Goal: Navigation & Orientation: Understand site structure

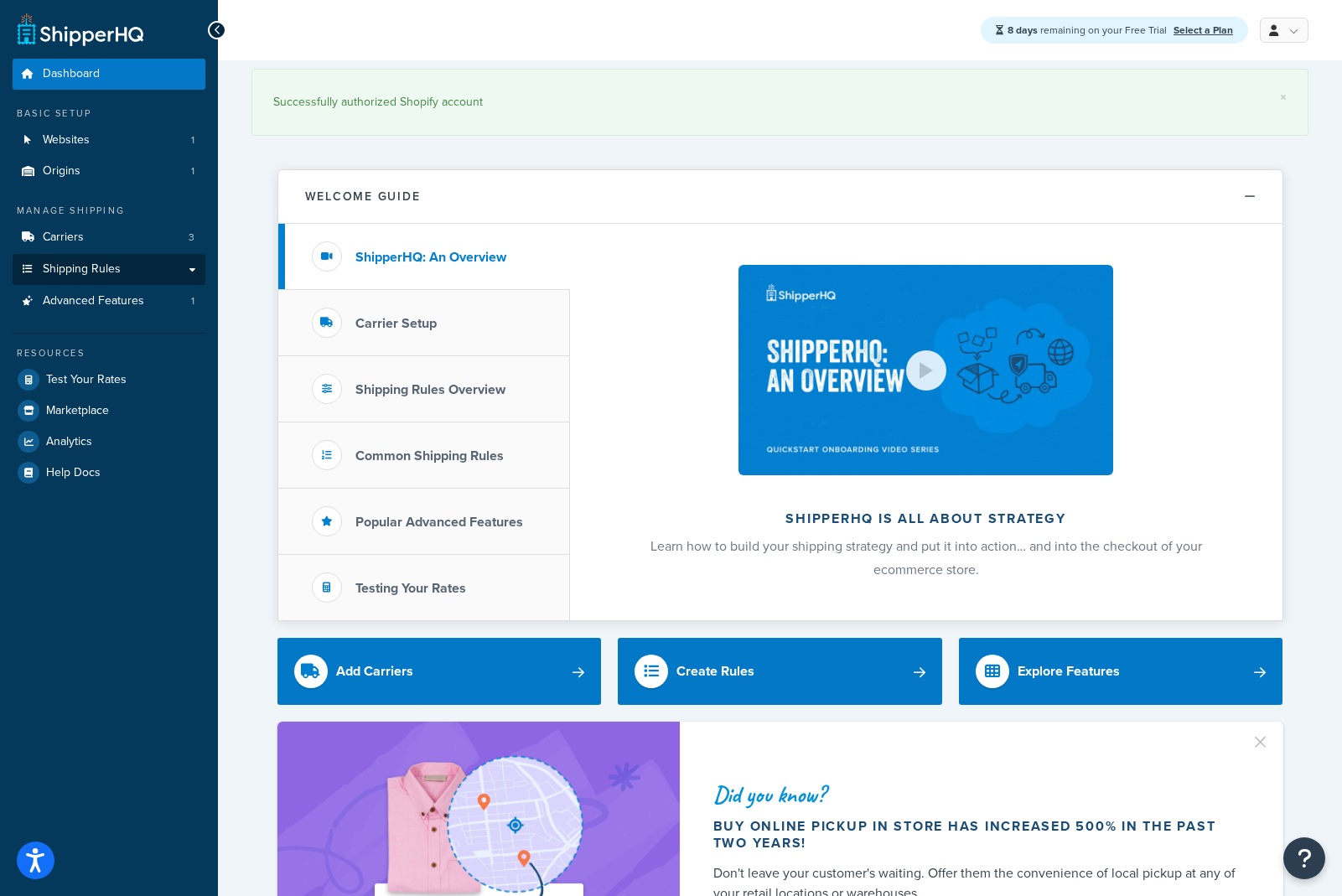
click at [188, 264] on link "Shipping Rules" at bounding box center [110, 270] width 193 height 31
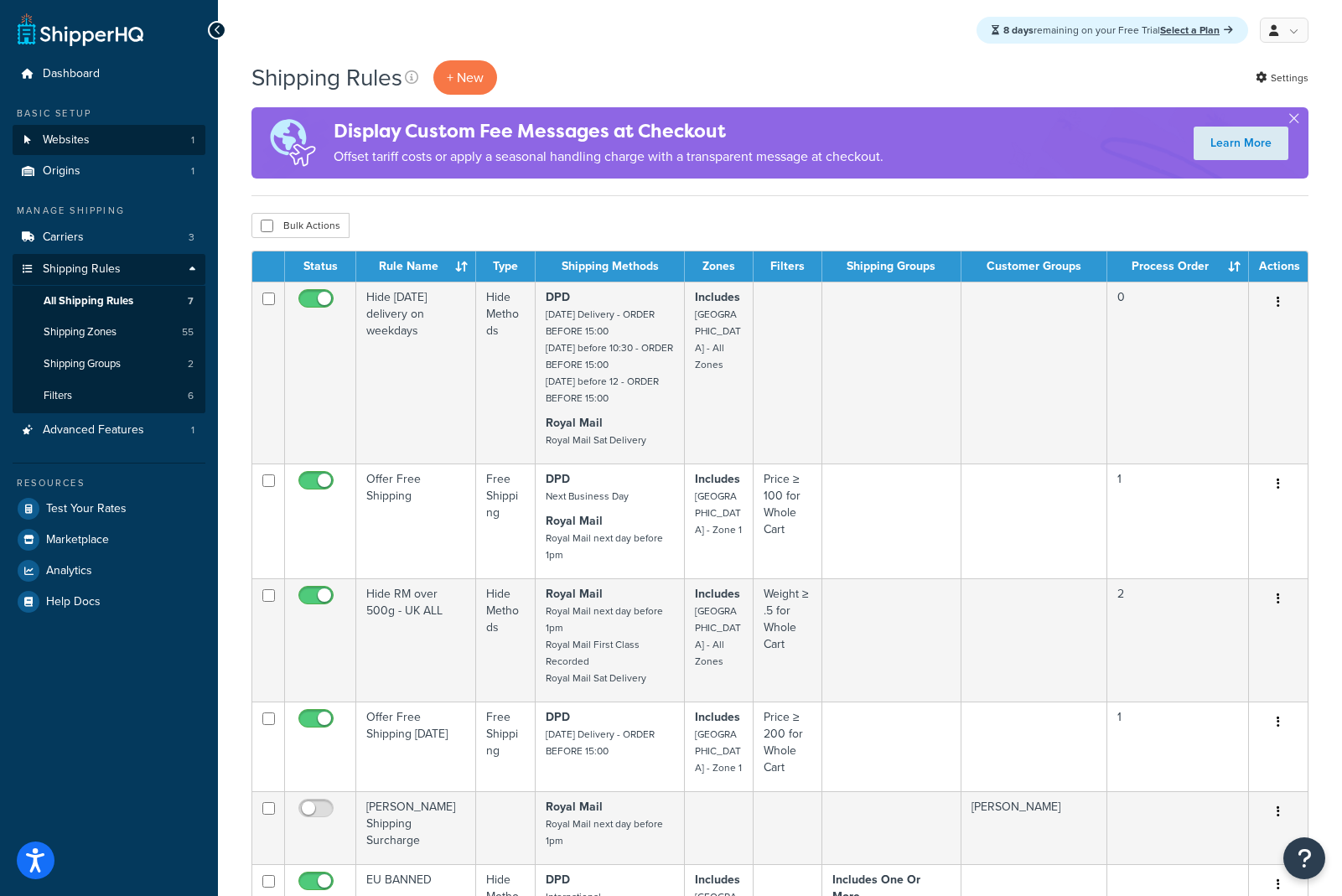
click at [85, 143] on span "Websites" at bounding box center [66, 141] width 47 height 15
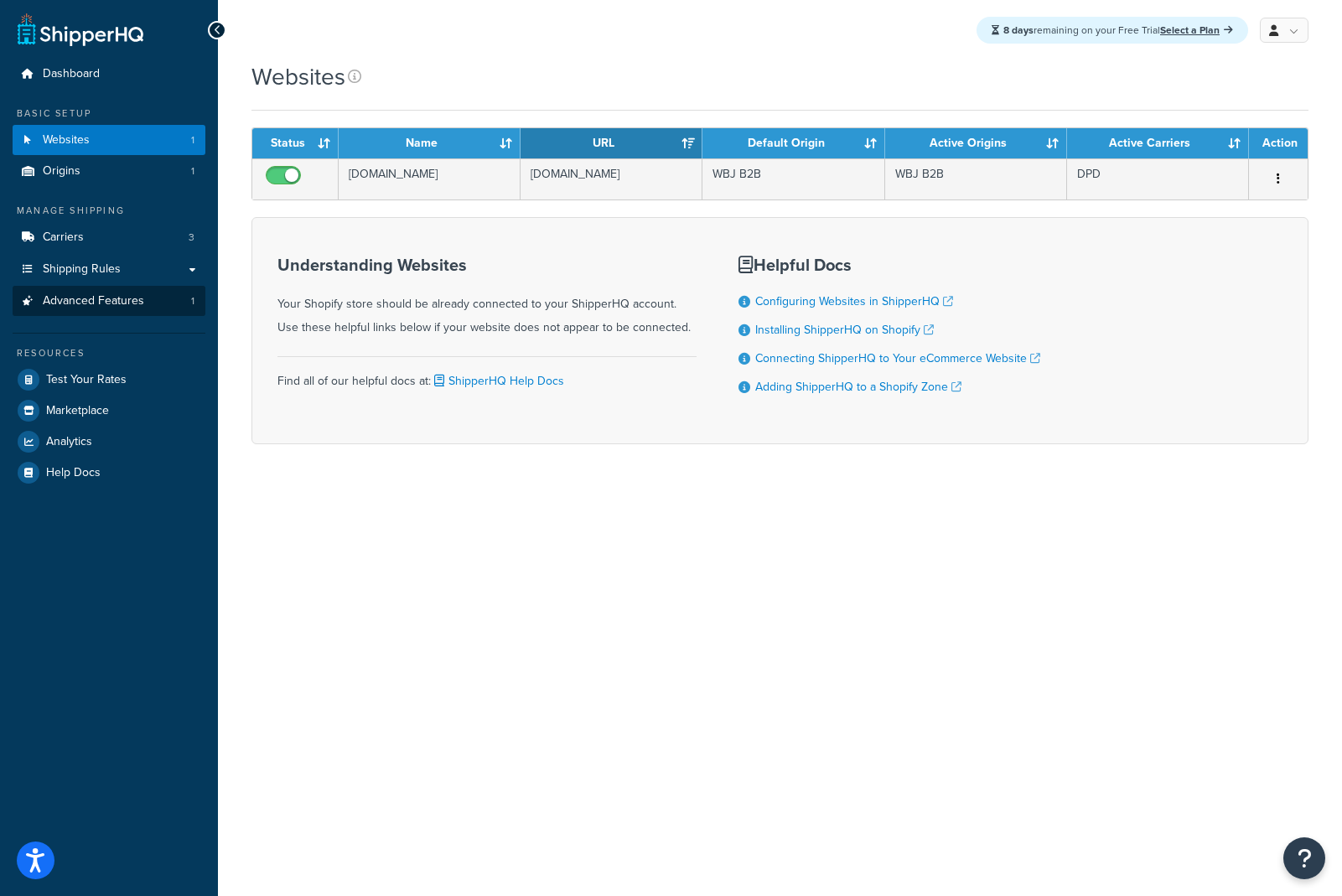
click at [97, 294] on span "Advanced Features" at bounding box center [94, 301] width 102 height 15
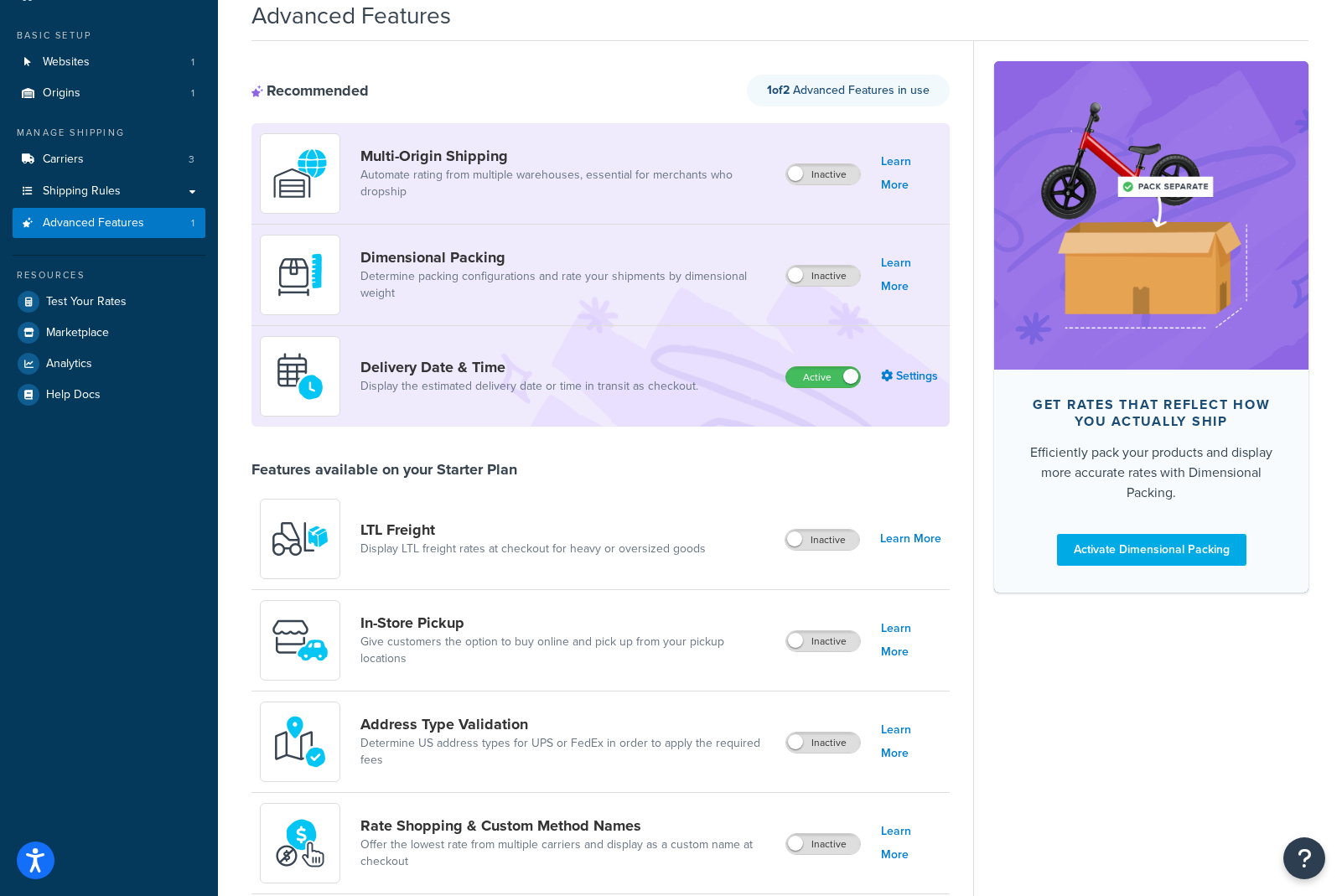
scroll to position [69, 0]
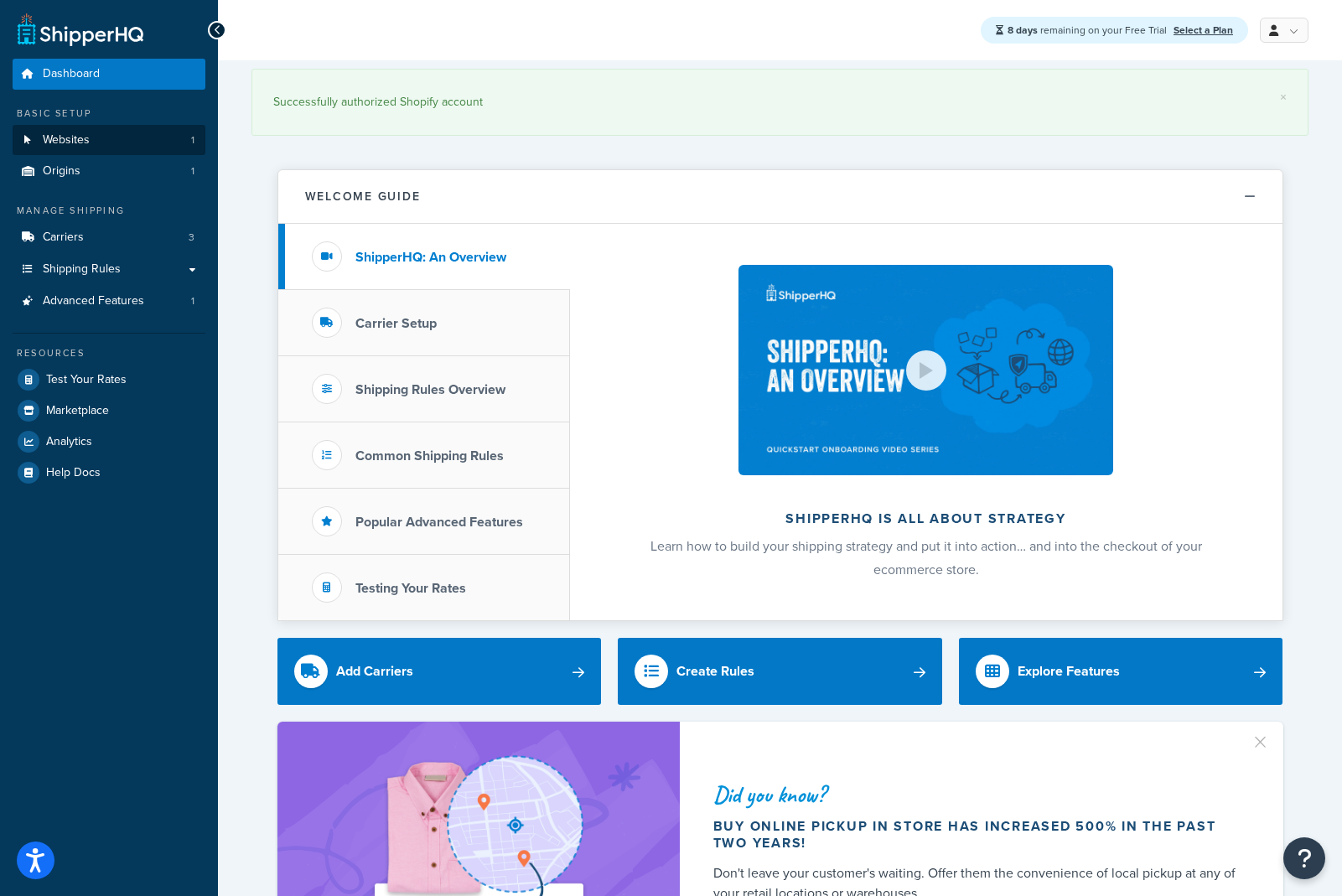
click at [128, 139] on link "Websites 1" at bounding box center [110, 141] width 193 height 31
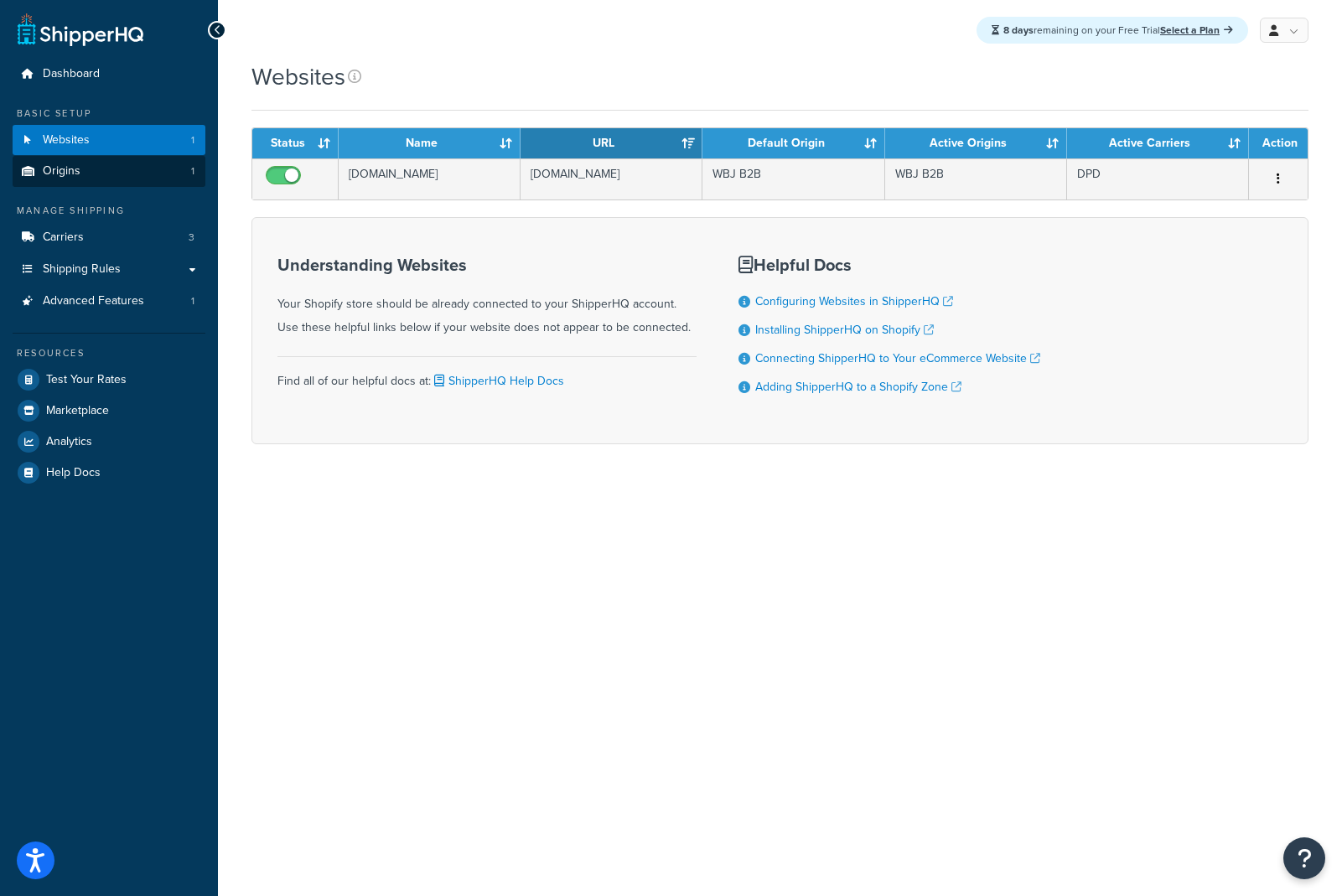
click at [122, 169] on link "Origins 1" at bounding box center [110, 172] width 193 height 31
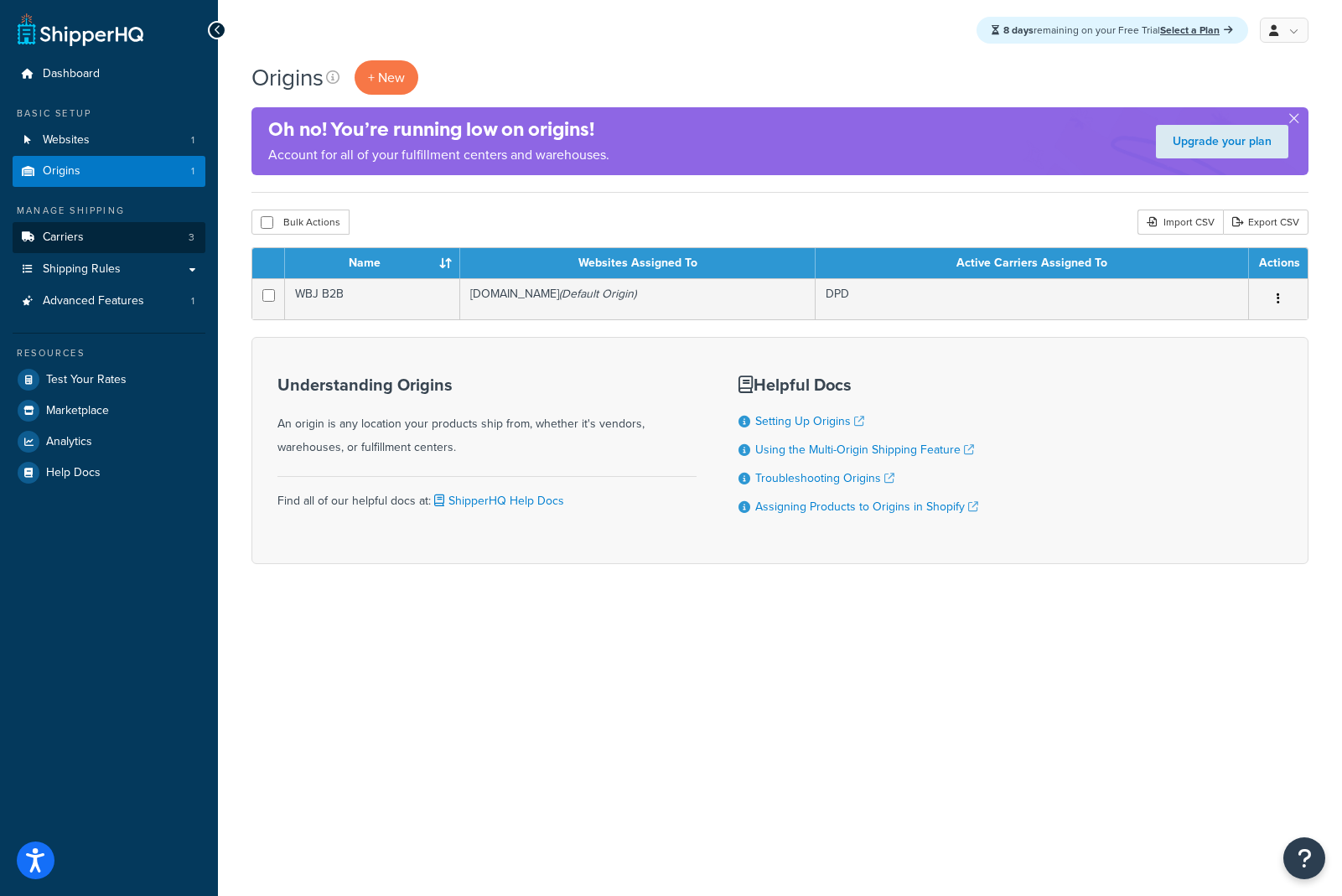
click at [97, 240] on link "Carriers 3" at bounding box center [110, 238] width 193 height 31
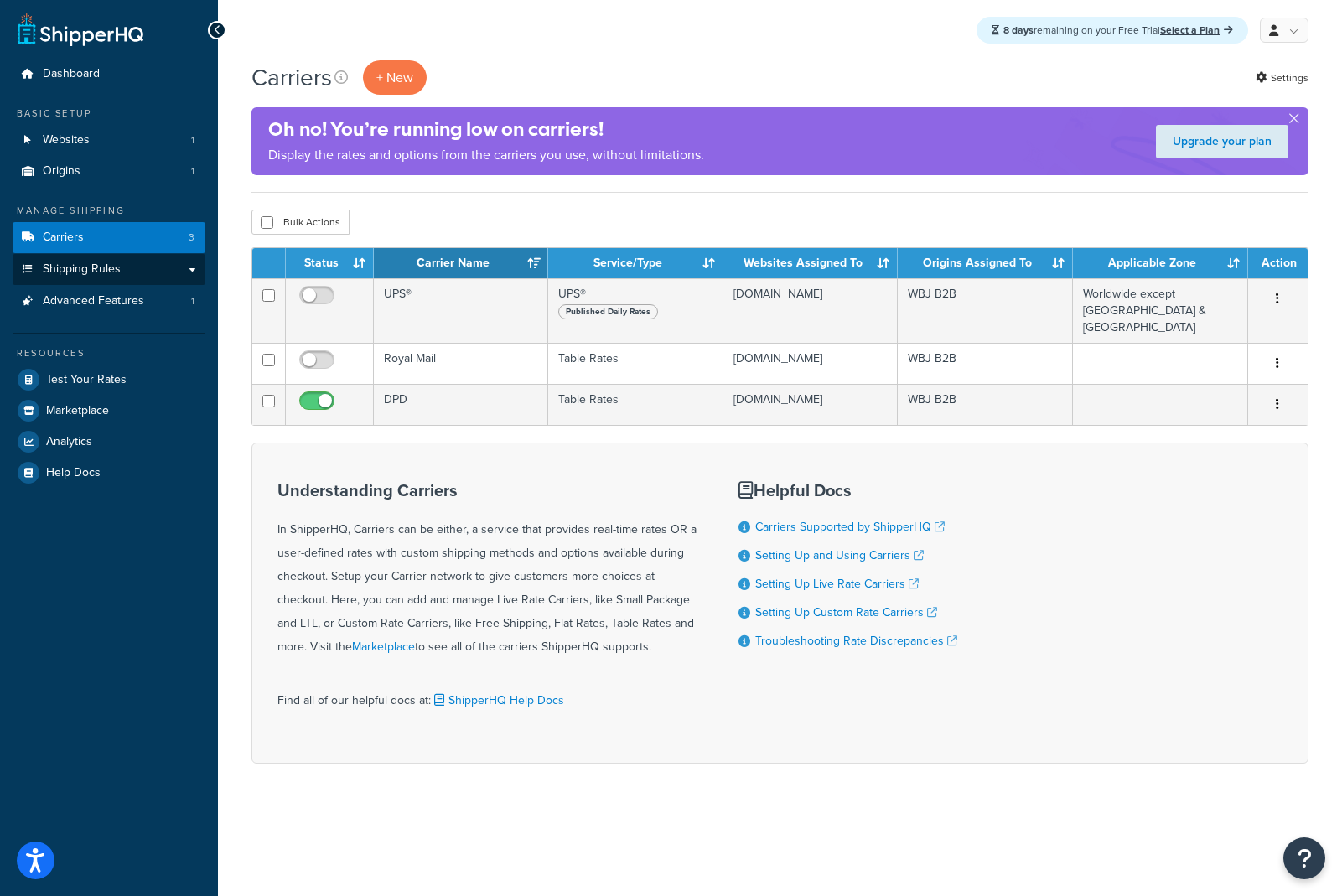
click at [91, 263] on span "Shipping Rules" at bounding box center [82, 269] width 78 height 15
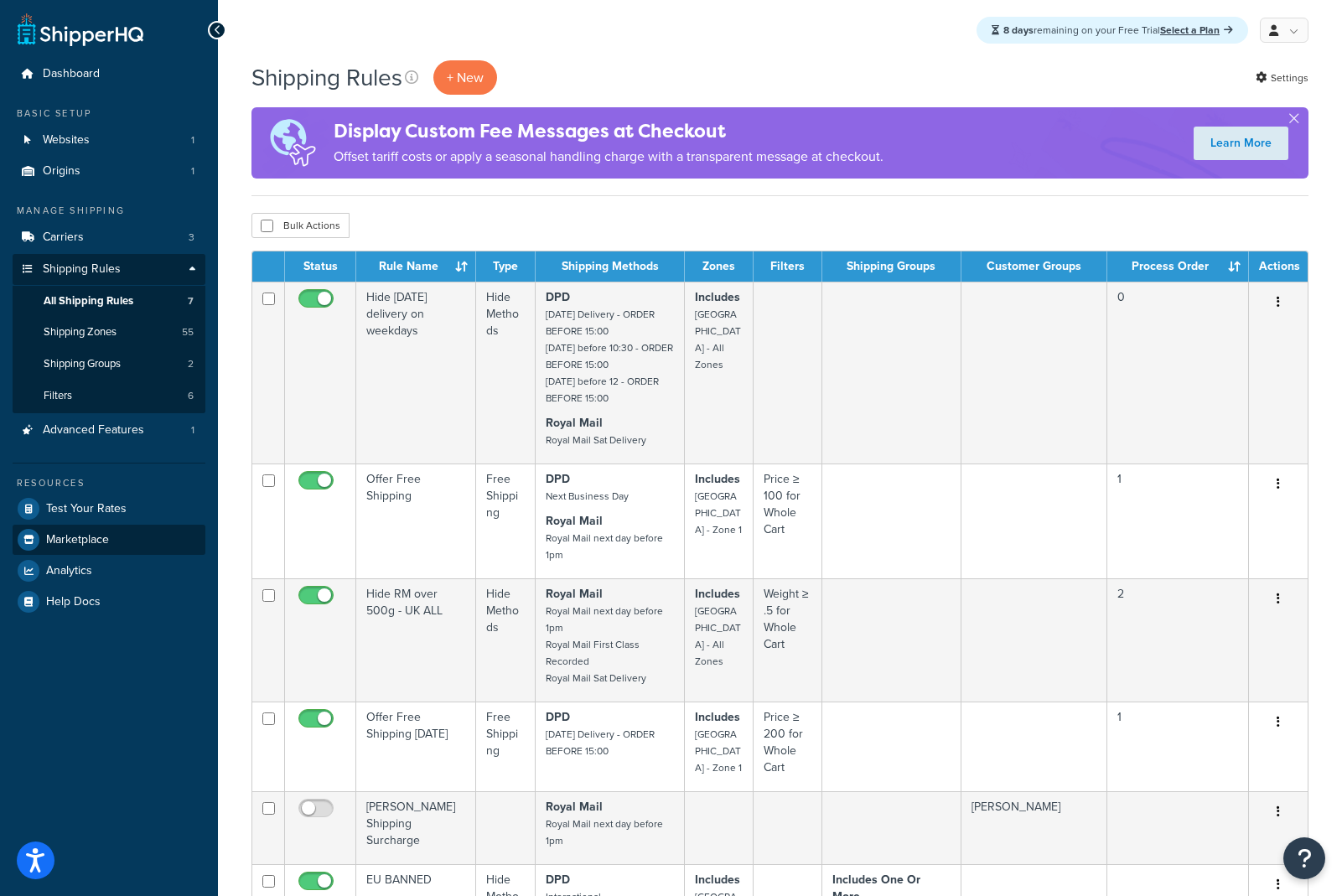
scroll to position [9, 0]
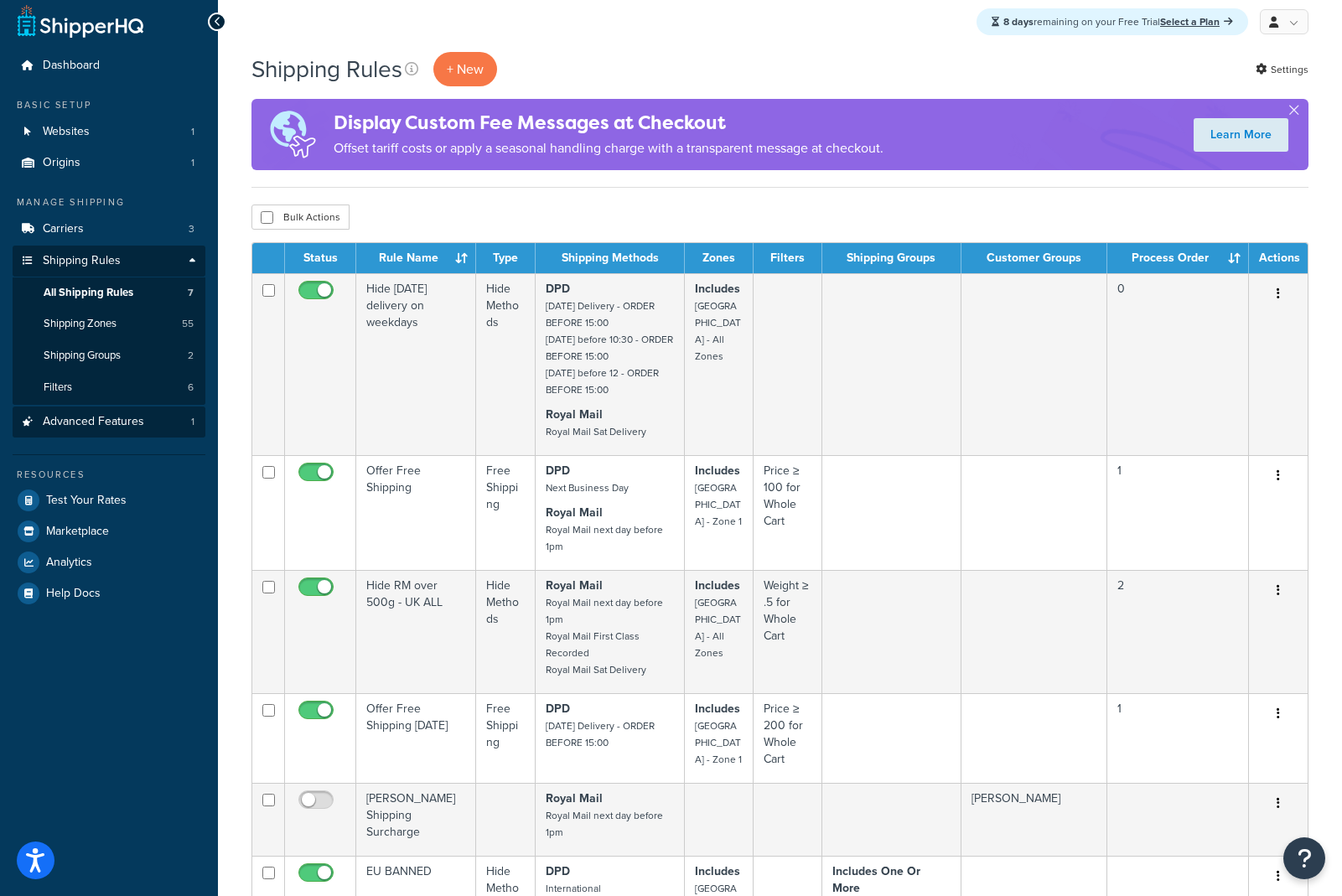
click at [107, 416] on span "Advanced Features" at bounding box center [94, 422] width 102 height 15
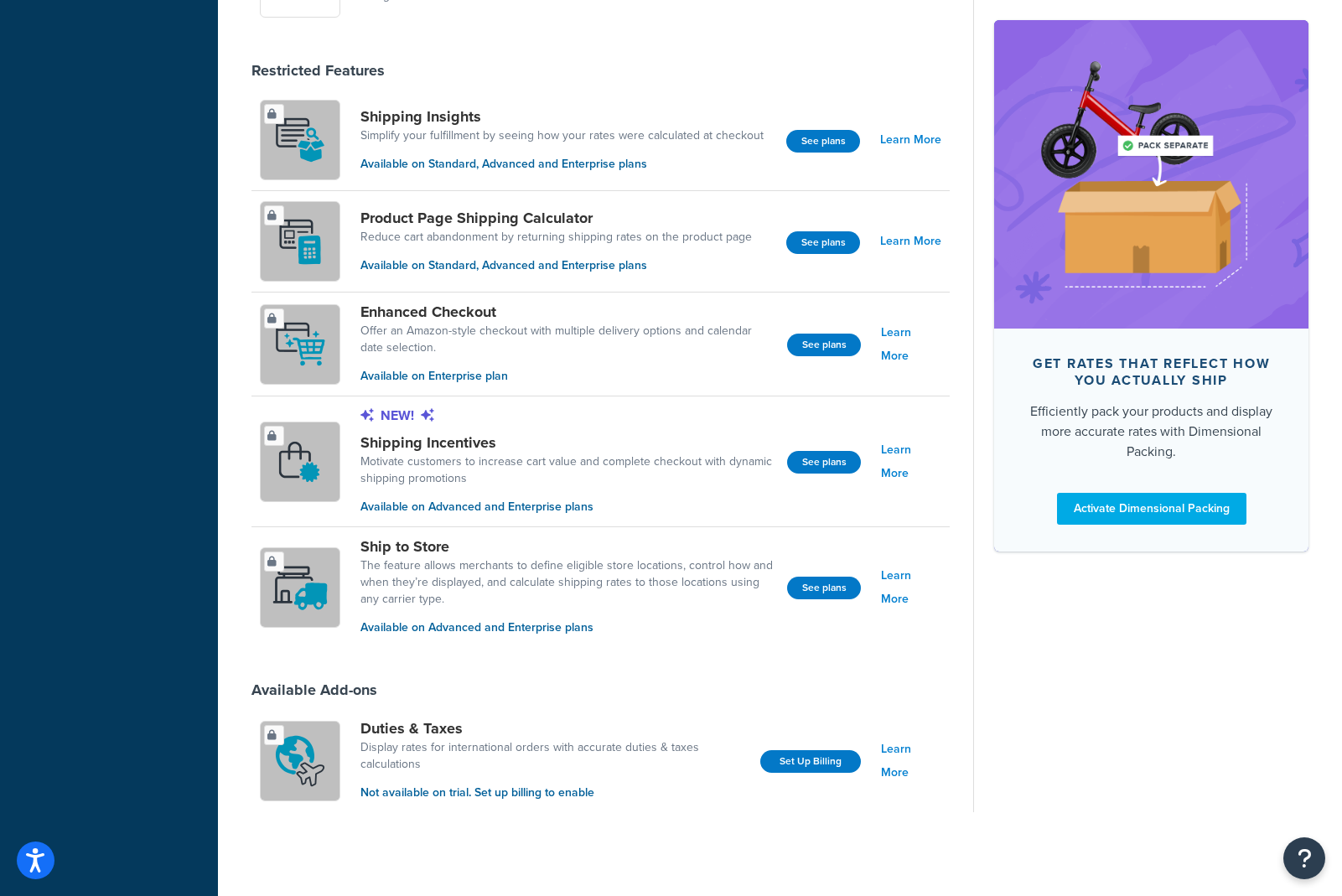
scroll to position [1046, 0]
